Goal: Task Accomplishment & Management: Complete application form

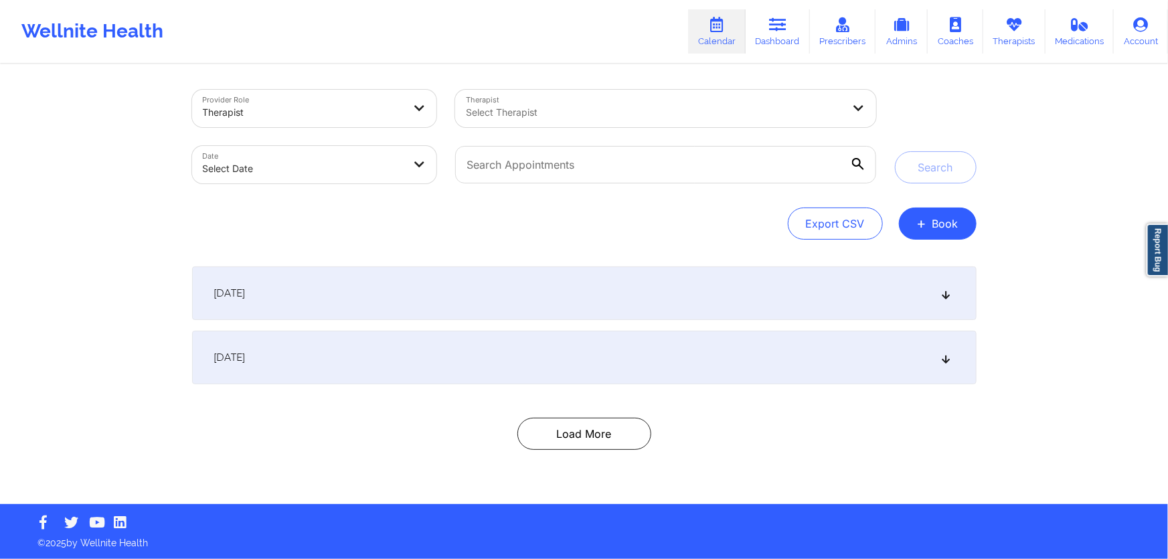
click at [723, 122] on div "Select Therapist" at bounding box center [649, 108] width 389 height 37
click at [945, 230] on button "+ Book" at bounding box center [938, 223] width 78 height 32
click at [882, 255] on button "Therapy Session" at bounding box center [915, 266] width 102 height 22
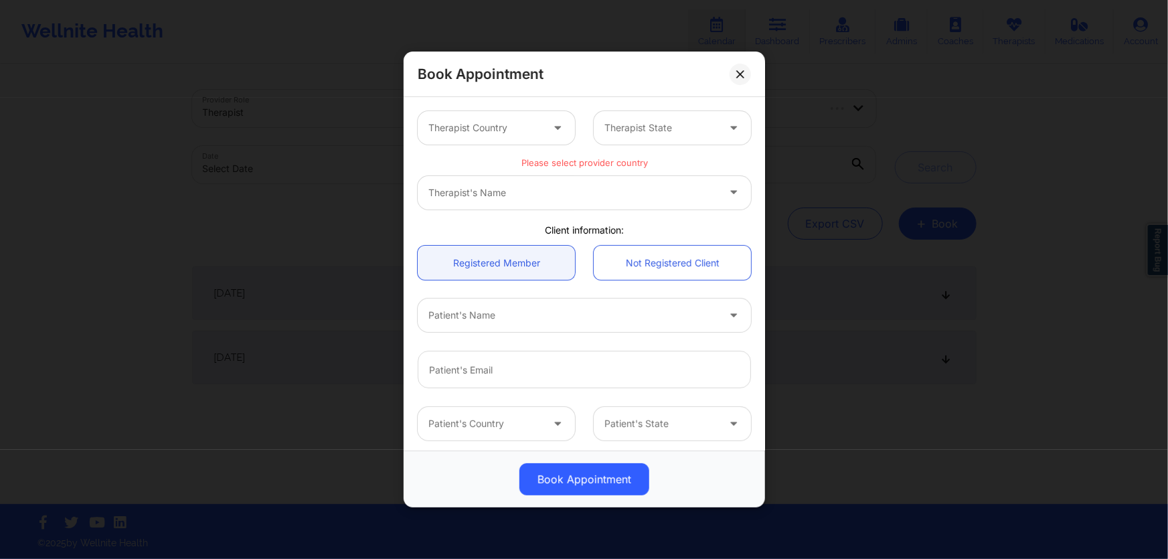
click at [485, 106] on div "Therapist Country Therapist State" at bounding box center [584, 128] width 352 height 52
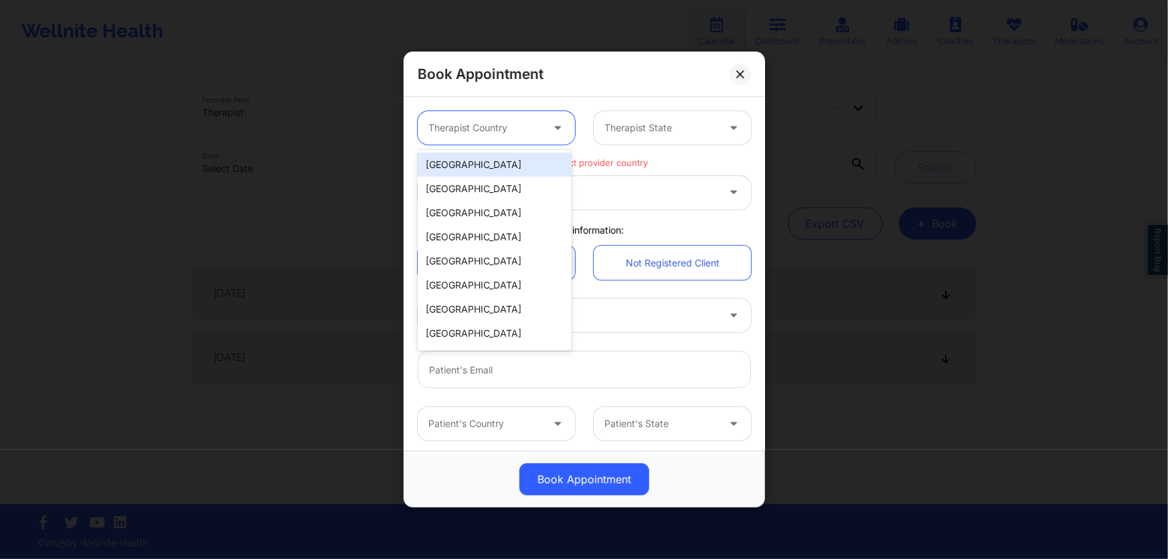
click at [493, 116] on div "Therapist Country" at bounding box center [480, 127] width 125 height 33
click at [481, 163] on div "[GEOGRAPHIC_DATA]" at bounding box center [495, 165] width 154 height 24
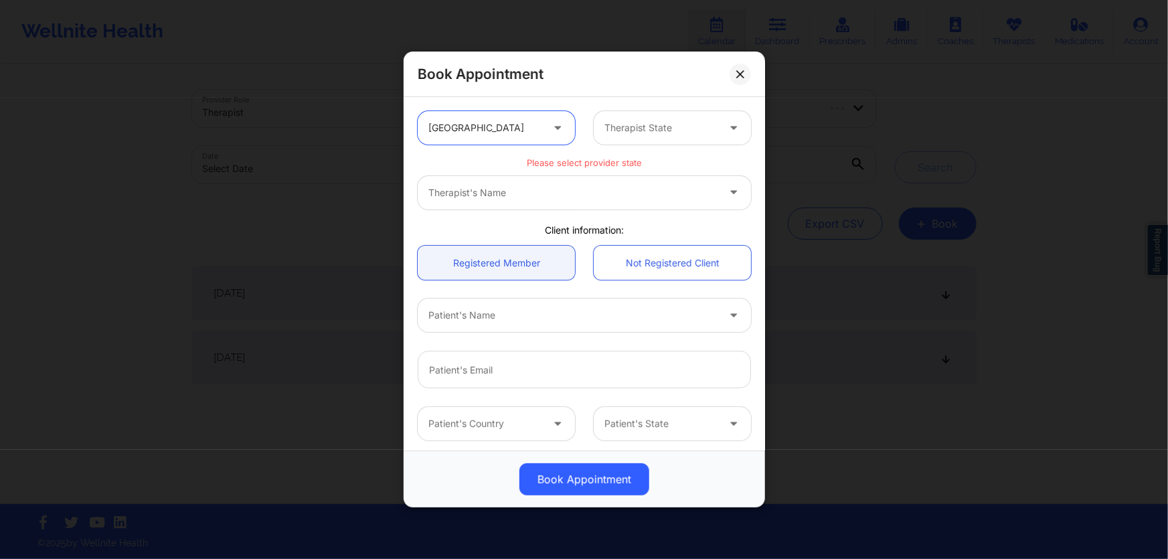
click at [668, 124] on div at bounding box center [660, 128] width 113 height 16
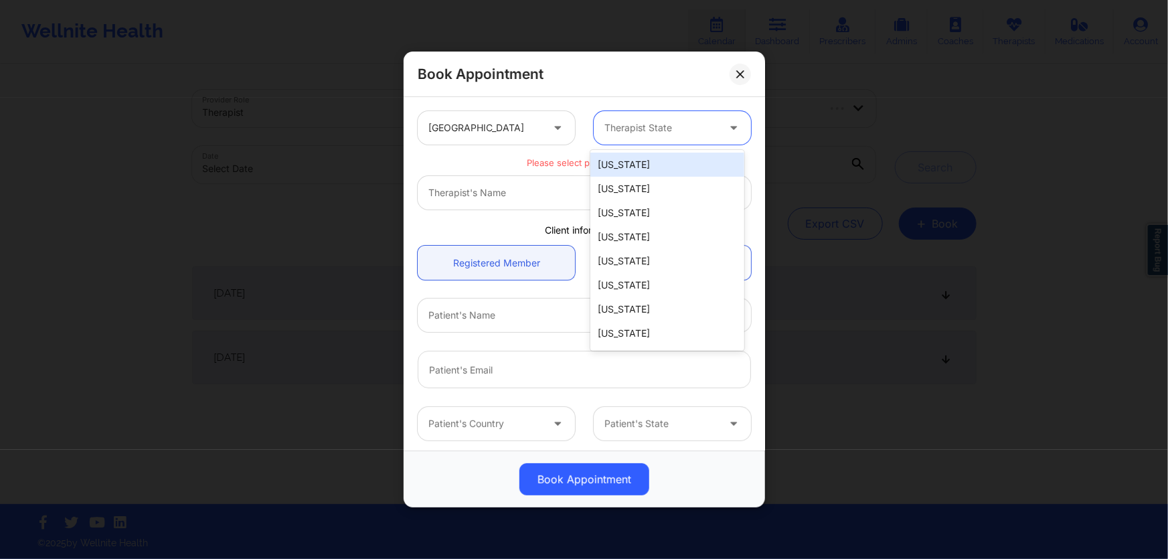
type input "f"
drag, startPoint x: 638, startPoint y: 171, endPoint x: 633, endPoint y: 186, distance: 15.5
click at [633, 186] on div "[US_STATE] [US_STATE]" at bounding box center [667, 177] width 154 height 54
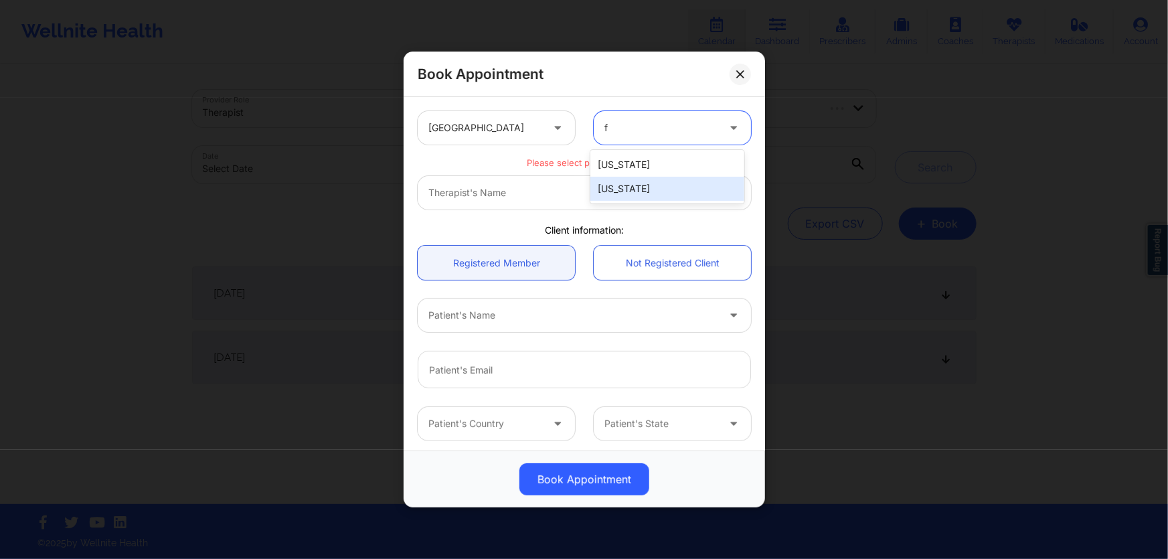
drag, startPoint x: 633, startPoint y: 186, endPoint x: 606, endPoint y: 200, distance: 30.8
click at [633, 186] on div "[US_STATE]" at bounding box center [667, 189] width 154 height 24
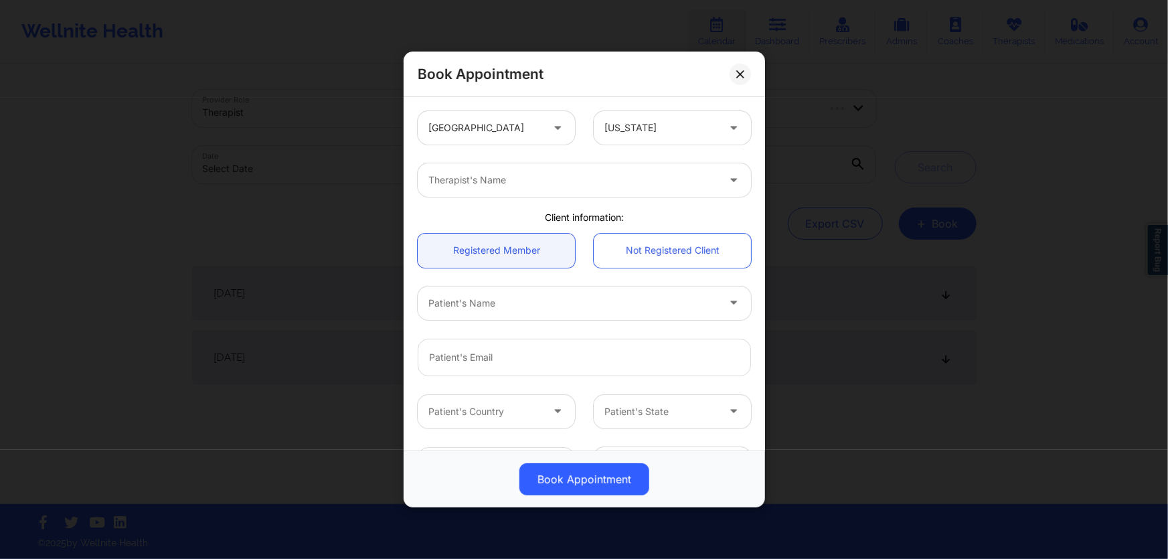
click at [606, 200] on div "Therapist's Name" at bounding box center [584, 180] width 352 height 52
click at [612, 193] on div "Therapist's Name" at bounding box center [555, 179] width 274 height 33
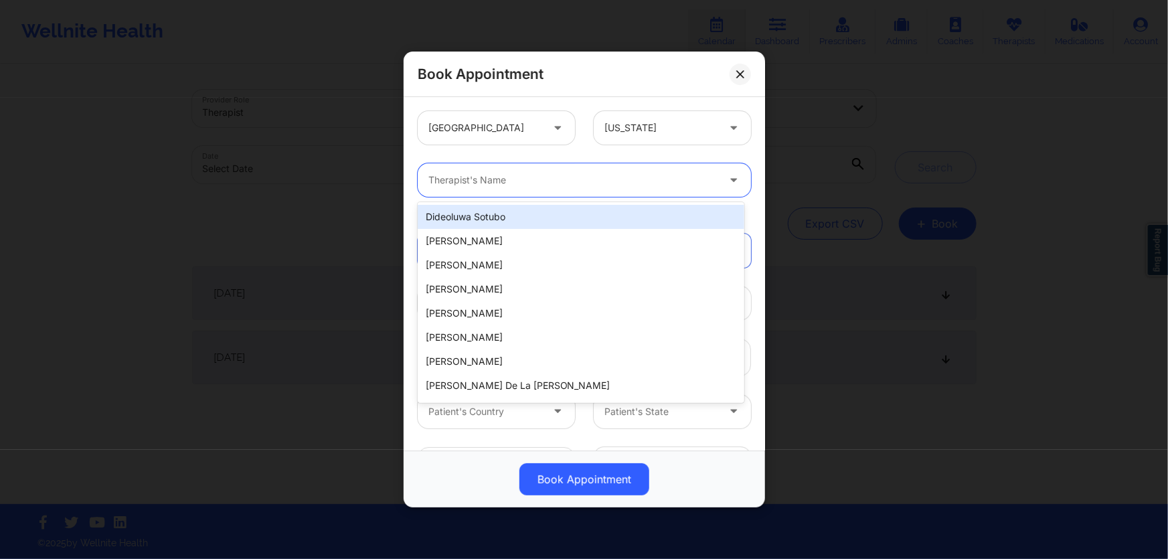
click at [641, 191] on div "Therapist's Name" at bounding box center [568, 179] width 301 height 33
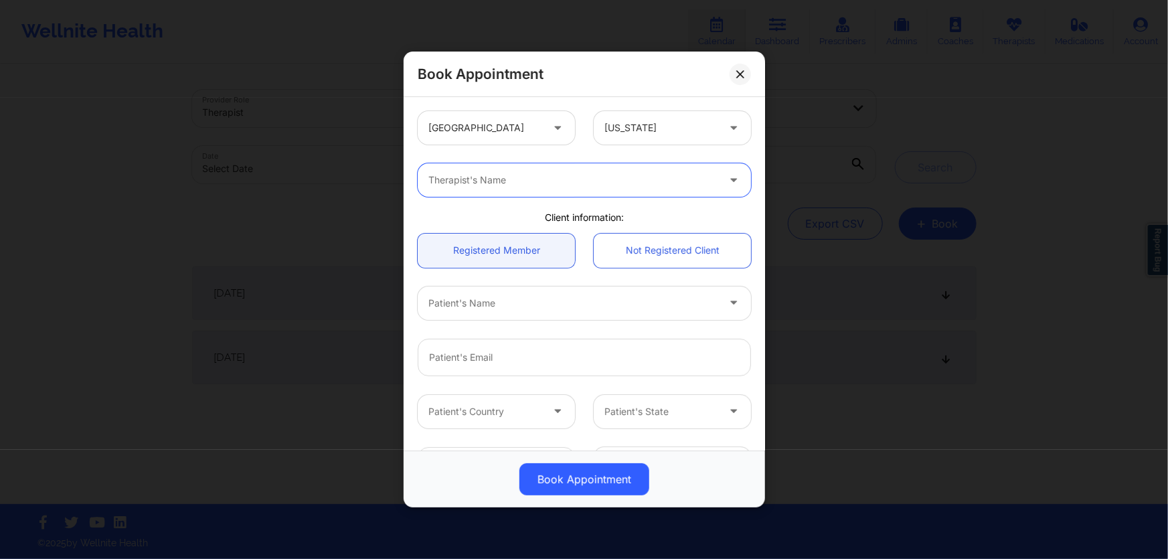
click at [649, 180] on div at bounding box center [572, 180] width 289 height 16
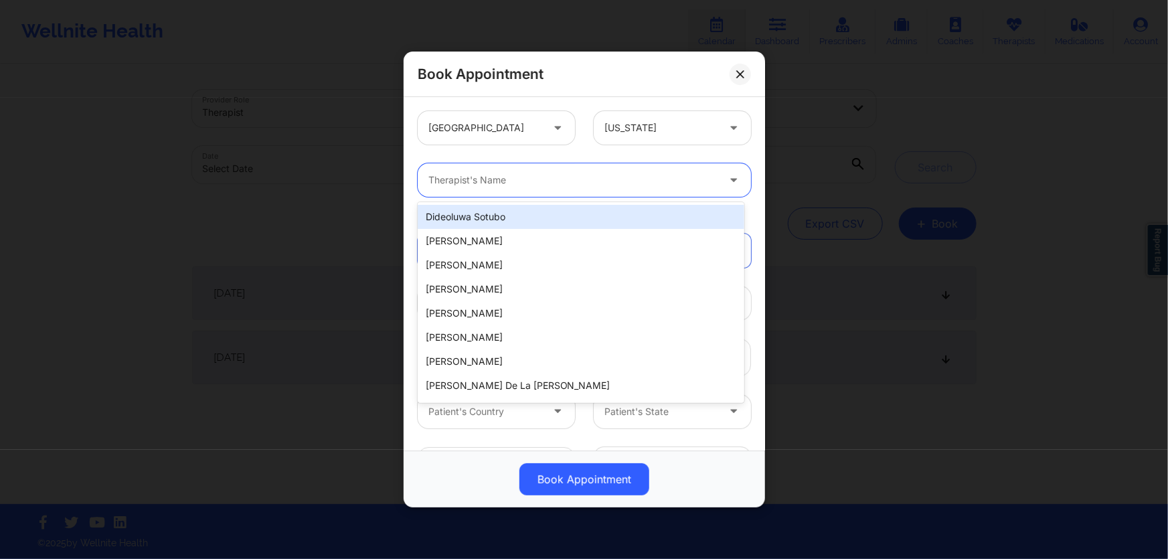
click at [656, 180] on div at bounding box center [572, 180] width 289 height 16
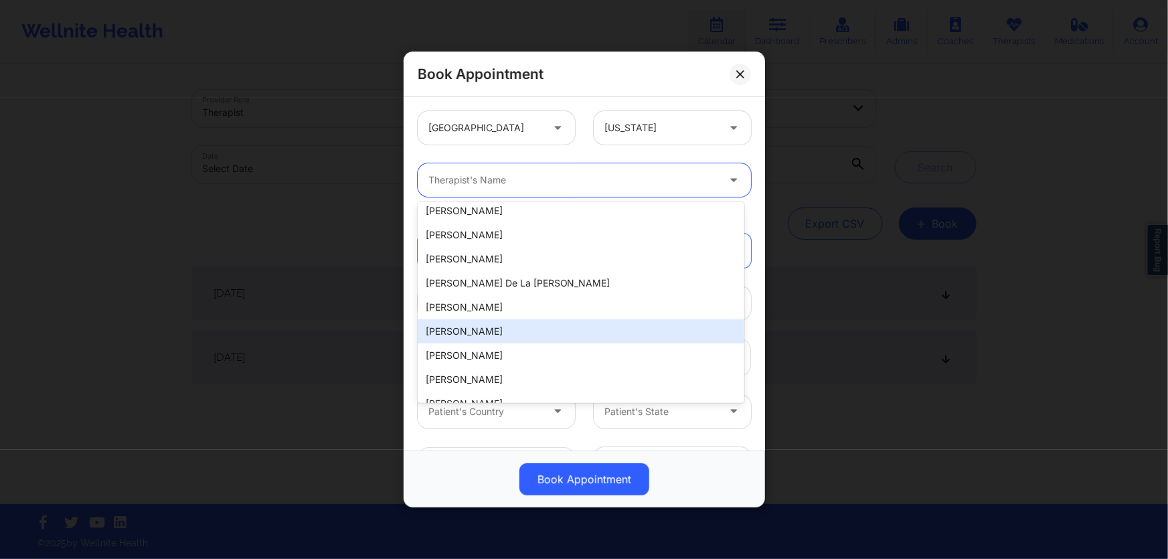
scroll to position [121, 0]
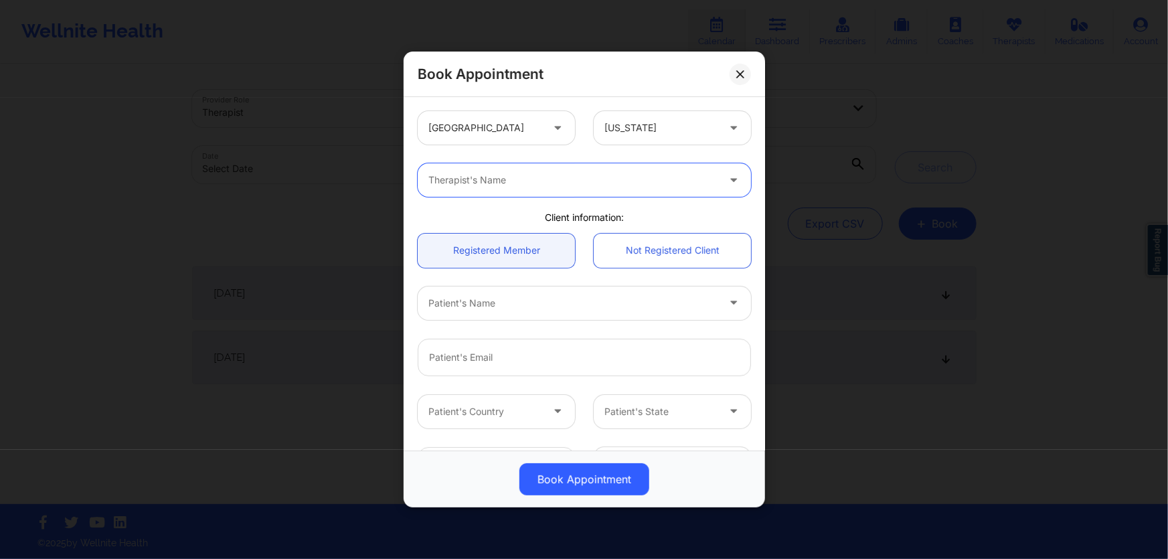
click at [572, 171] on div "Therapist's Name" at bounding box center [568, 179] width 301 height 33
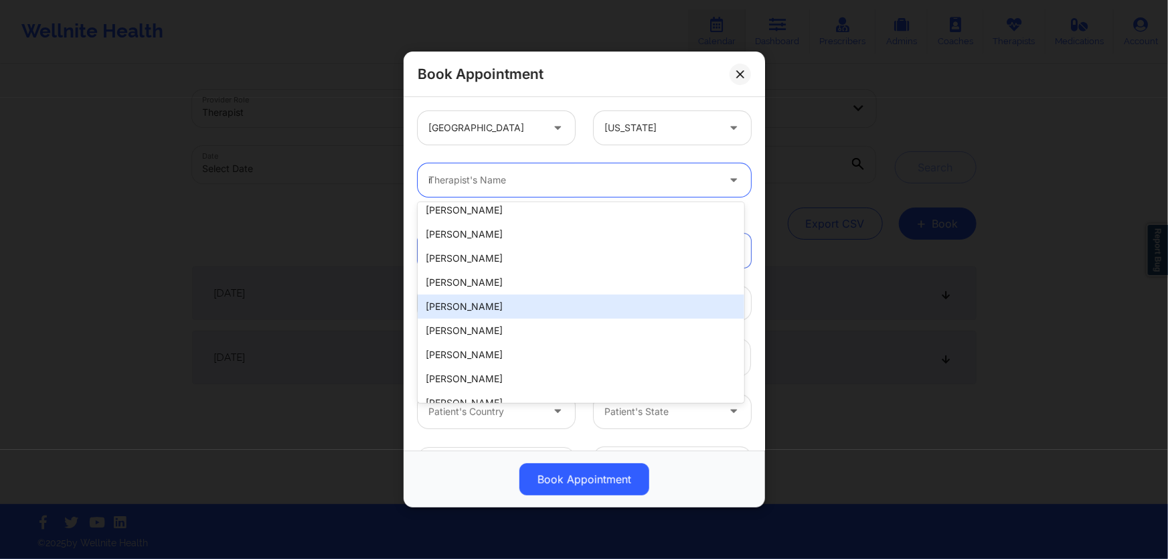
scroll to position [0, 0]
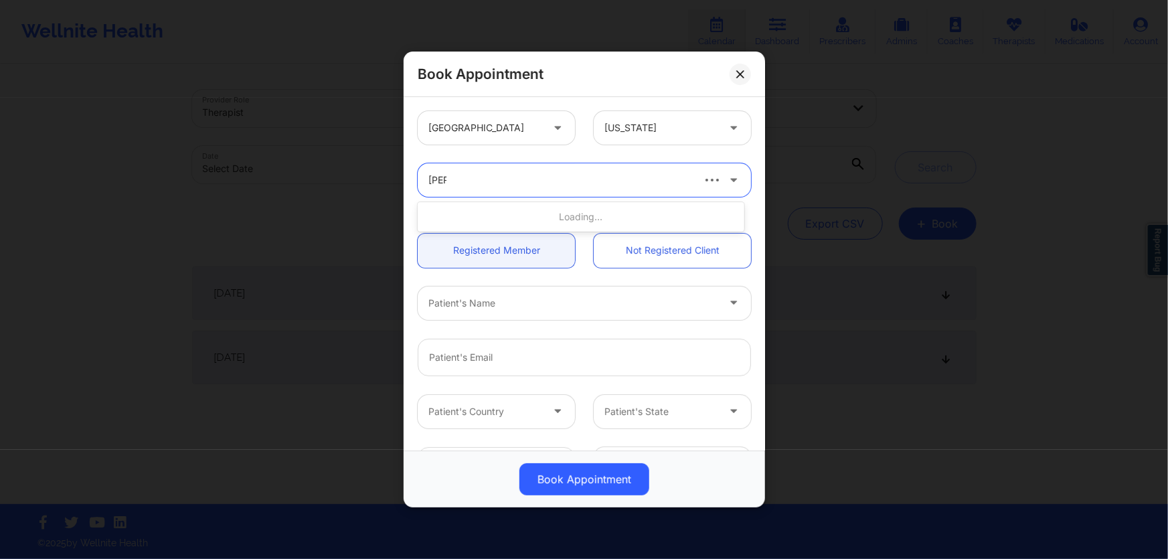
type input "[PERSON_NAME]"
click at [633, 190] on div "Therapist's Name" at bounding box center [568, 179] width 301 height 33
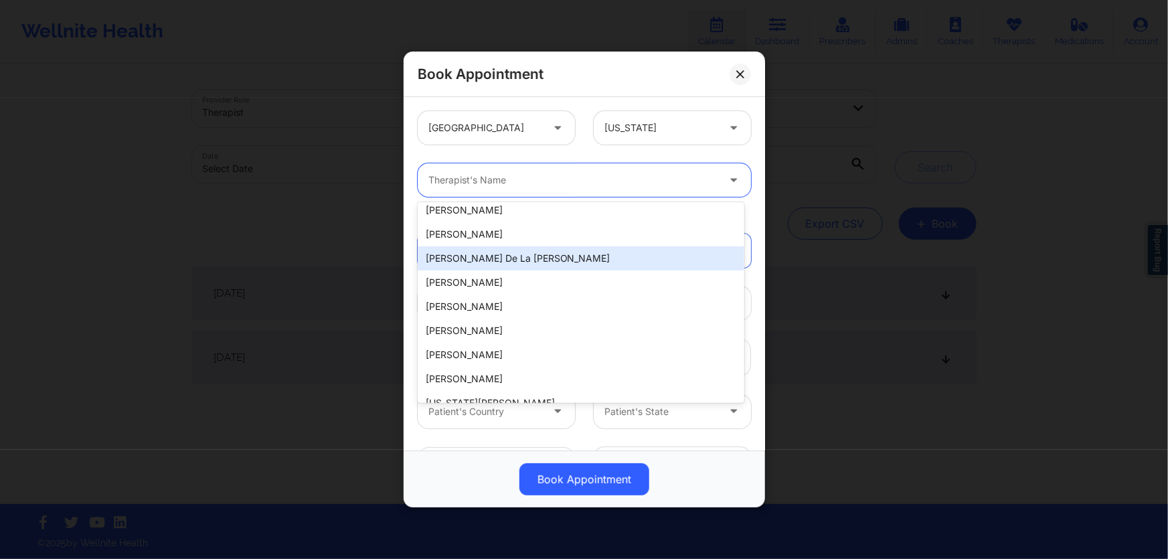
scroll to position [182, 0]
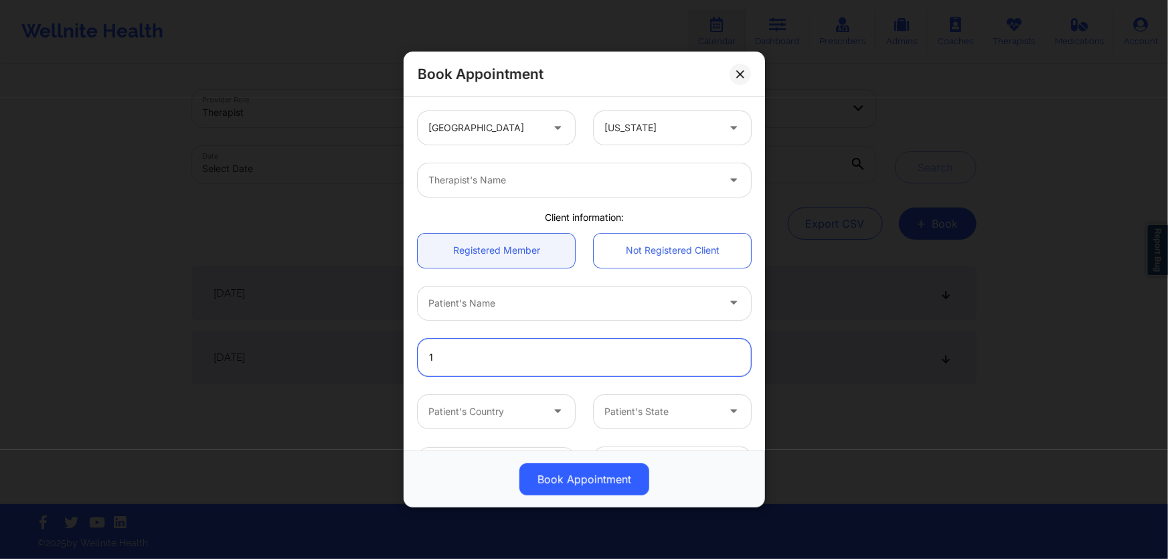
type input "1"
click at [586, 200] on div "Therapist's Name" at bounding box center [584, 180] width 352 height 52
click at [601, 189] on div "Therapist's Name" at bounding box center [568, 179] width 301 height 33
type input "[PERSON_NAME]"
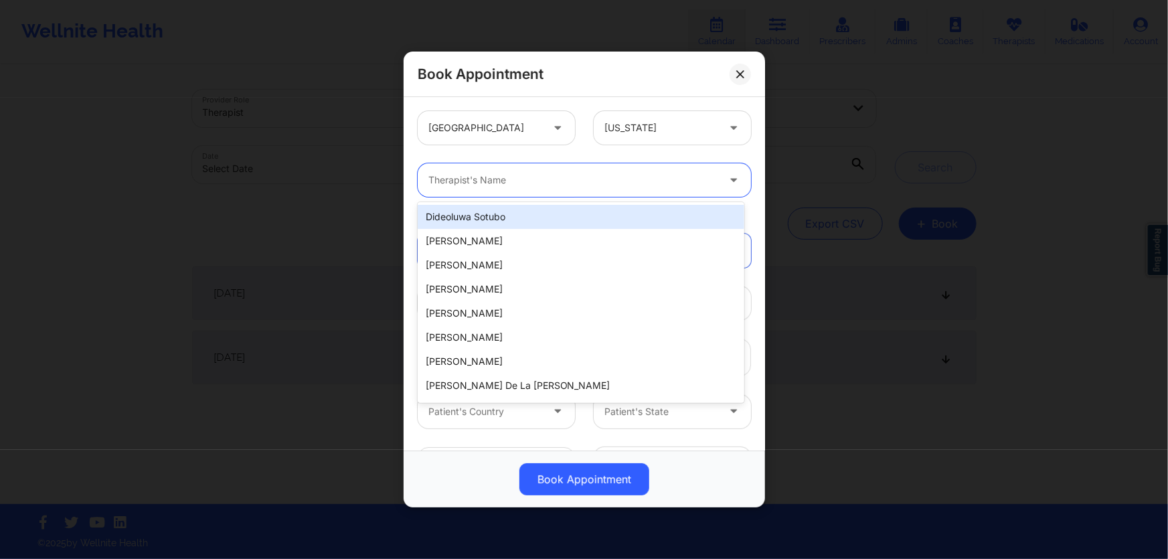
click at [515, 181] on div at bounding box center [572, 180] width 289 height 16
click at [527, 185] on div at bounding box center [572, 180] width 289 height 16
type input "a"
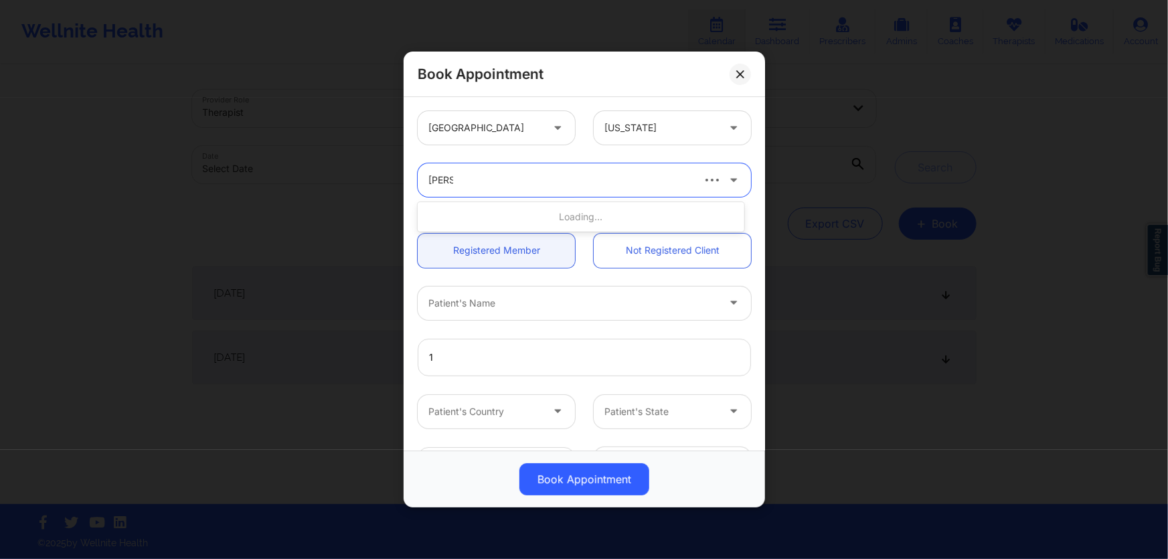
type input "[PERSON_NAME]"
click at [847, 438] on div "Book Appointment [GEOGRAPHIC_DATA] [US_STATE] option , selected. Select is focu…" at bounding box center [584, 279] width 1168 height 559
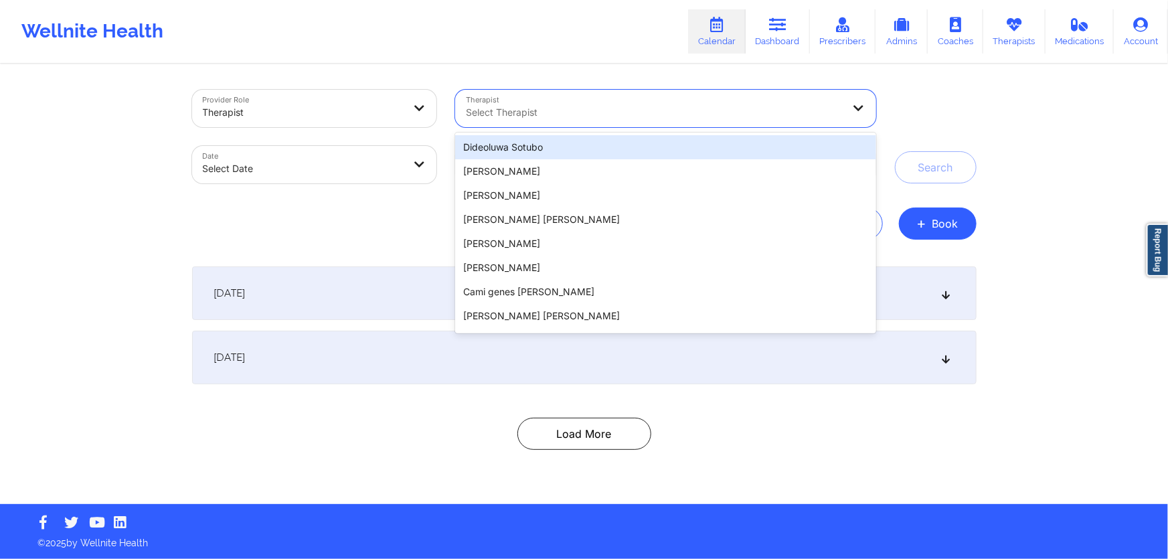
click at [658, 120] on div "Select Therapist" at bounding box center [649, 108] width 389 height 37
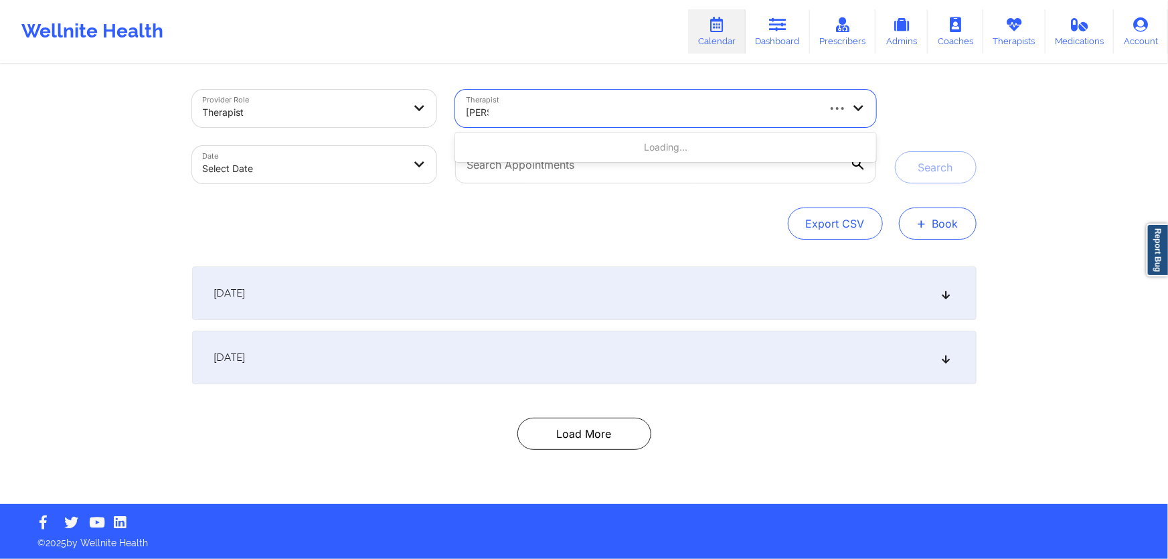
type input "[PERSON_NAME]"
click at [928, 218] on button "+ Book" at bounding box center [938, 223] width 78 height 32
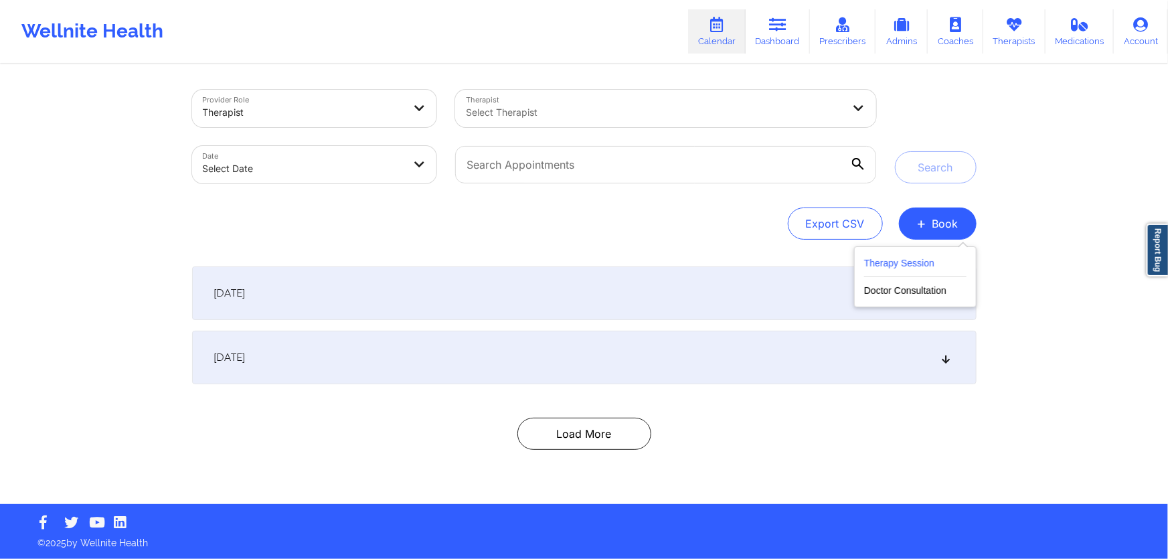
click at [917, 258] on button "Therapy Session" at bounding box center [915, 266] width 102 height 22
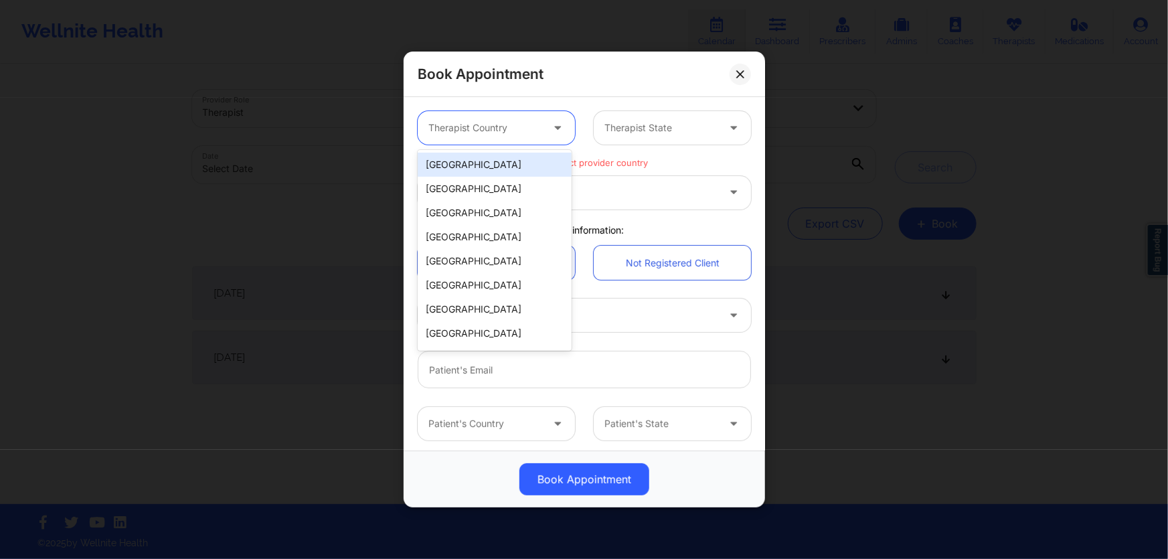
click at [543, 133] on div at bounding box center [559, 127] width 32 height 33
click at [513, 166] on div "[GEOGRAPHIC_DATA]" at bounding box center [495, 165] width 154 height 24
click at [643, 129] on div at bounding box center [660, 128] width 113 height 16
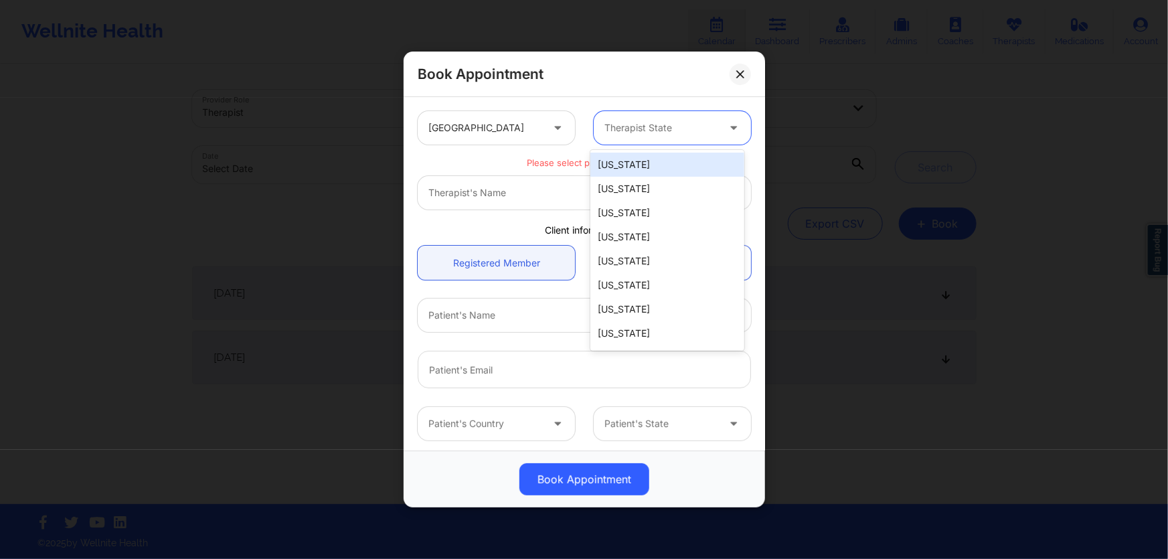
type input "f"
click at [635, 183] on div "[US_STATE]" at bounding box center [667, 189] width 154 height 24
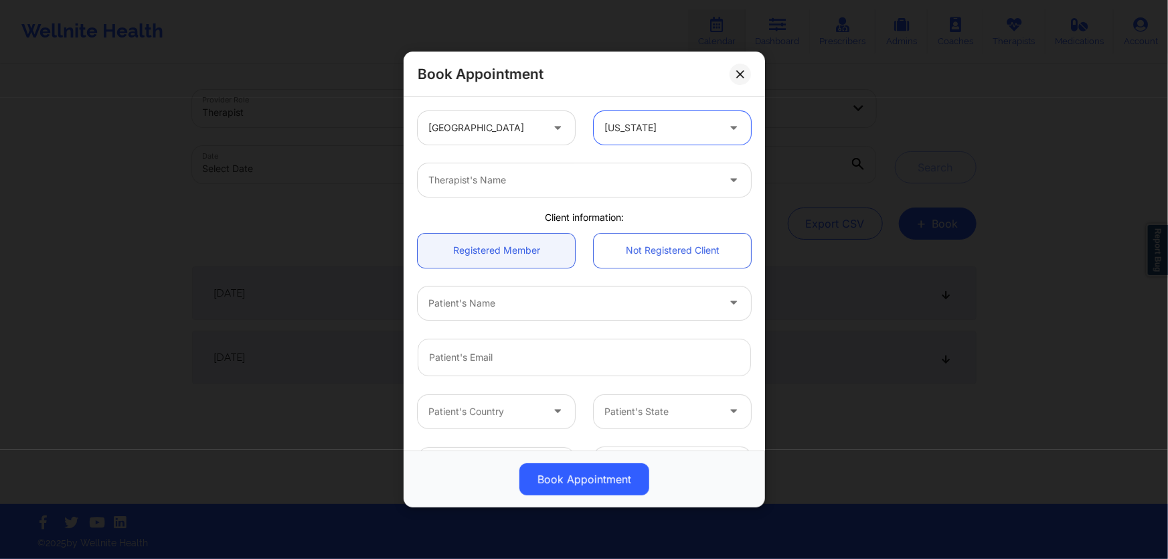
click at [602, 187] on div at bounding box center [572, 180] width 289 height 16
type input "[PERSON_NAME]"
click at [700, 175] on div at bounding box center [712, 179] width 24 height 13
click at [708, 181] on div at bounding box center [712, 179] width 24 height 13
type input "[PERSON_NAME]"
